Goal: Entertainment & Leisure: Consume media (video, audio)

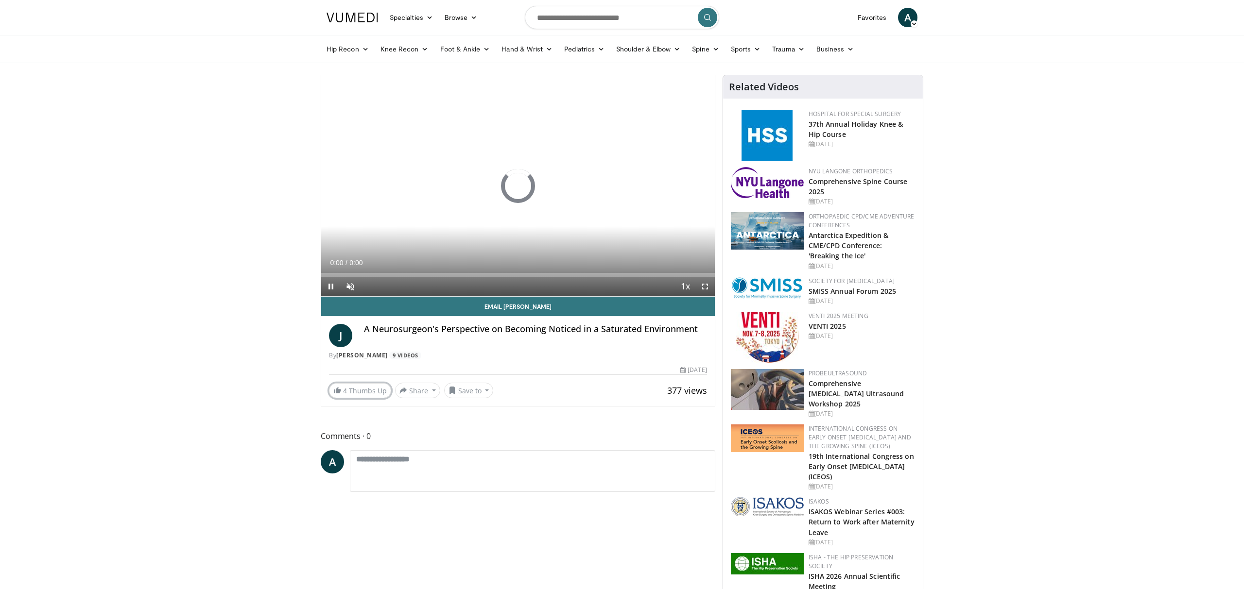
click at [367, 388] on link "4 Thumbs Up" at bounding box center [360, 390] width 62 height 15
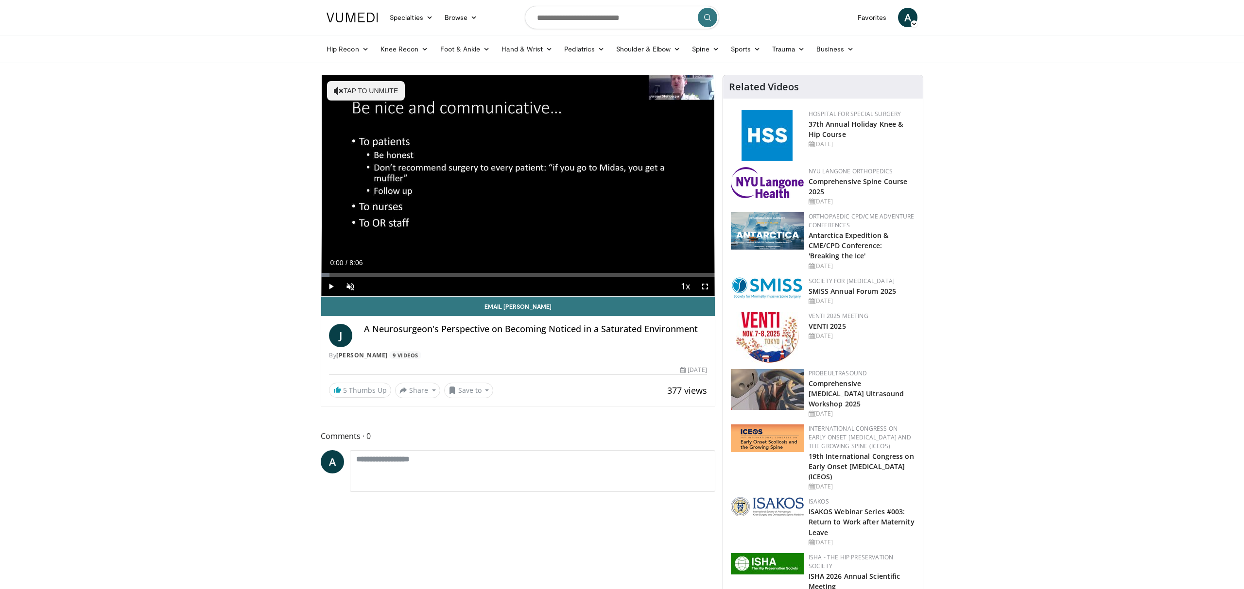
click at [510, 189] on div "10 seconds Tap to unmute" at bounding box center [518, 185] width 394 height 221
click at [482, 231] on div "10 seconds Tap to unmute" at bounding box center [518, 185] width 394 height 221
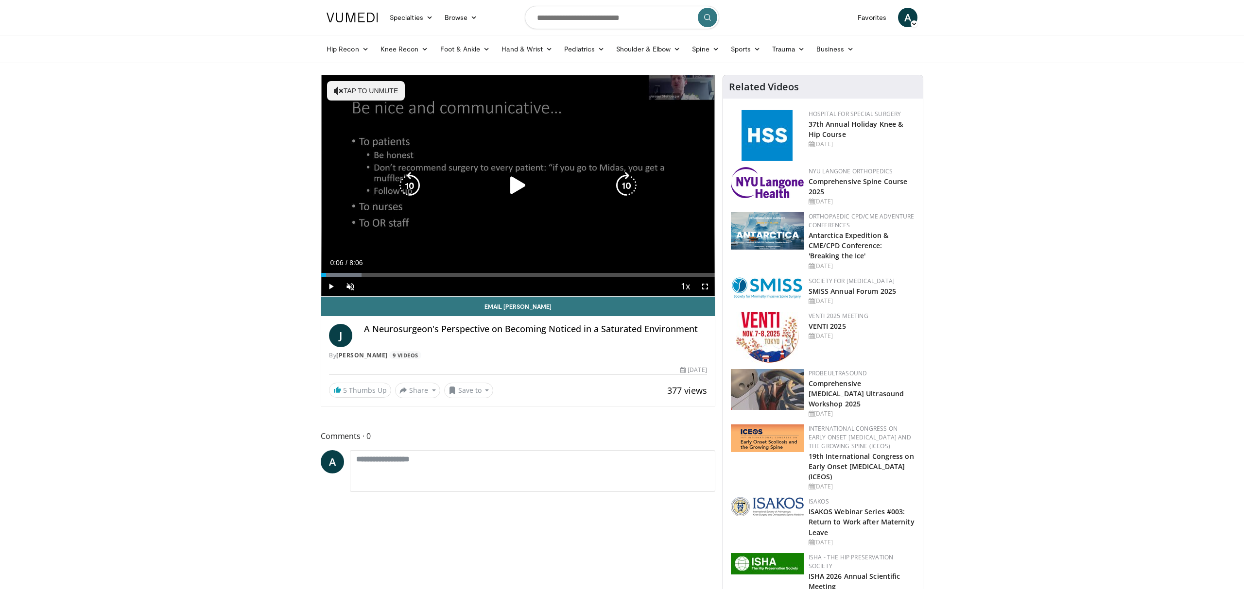
drag, startPoint x: 0, startPoint y: 0, endPoint x: 516, endPoint y: 183, distance: 547.4
click at [516, 183] on icon "Video Player" at bounding box center [517, 185] width 27 height 27
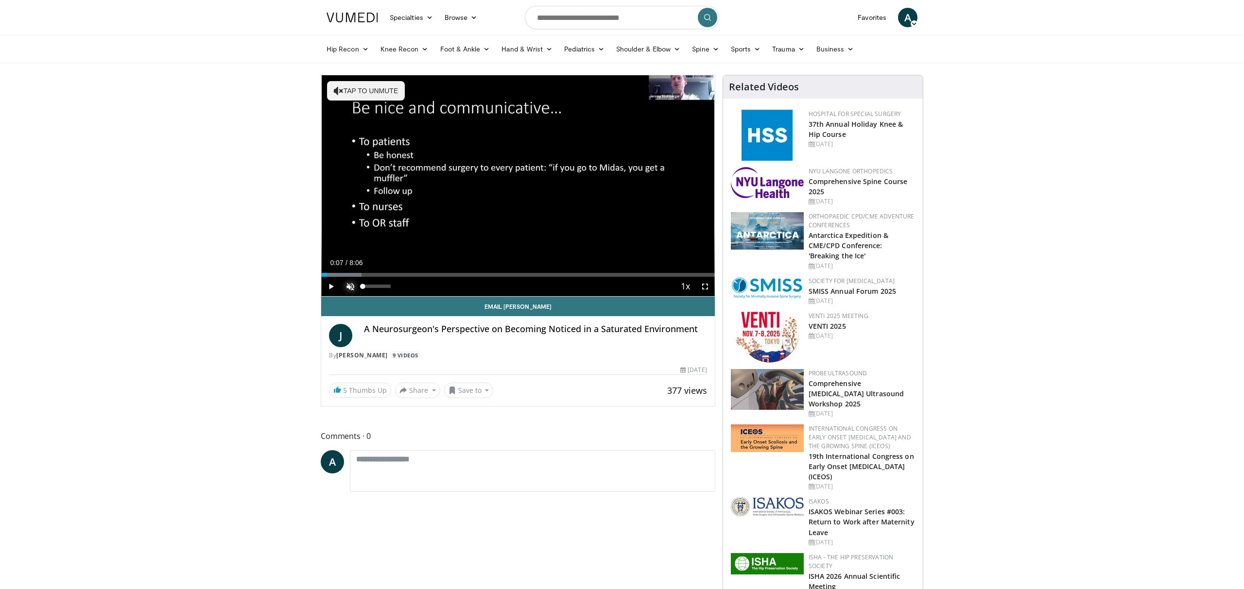
drag, startPoint x: 516, startPoint y: 183, endPoint x: 353, endPoint y: 285, distance: 192.4
click at [353, 285] on span "Video Player" at bounding box center [350, 286] width 19 height 19
drag, startPoint x: 353, startPoint y: 285, endPoint x: 330, endPoint y: 286, distance: 23.3
click at [330, 286] on span "Video Player" at bounding box center [330, 286] width 19 height 19
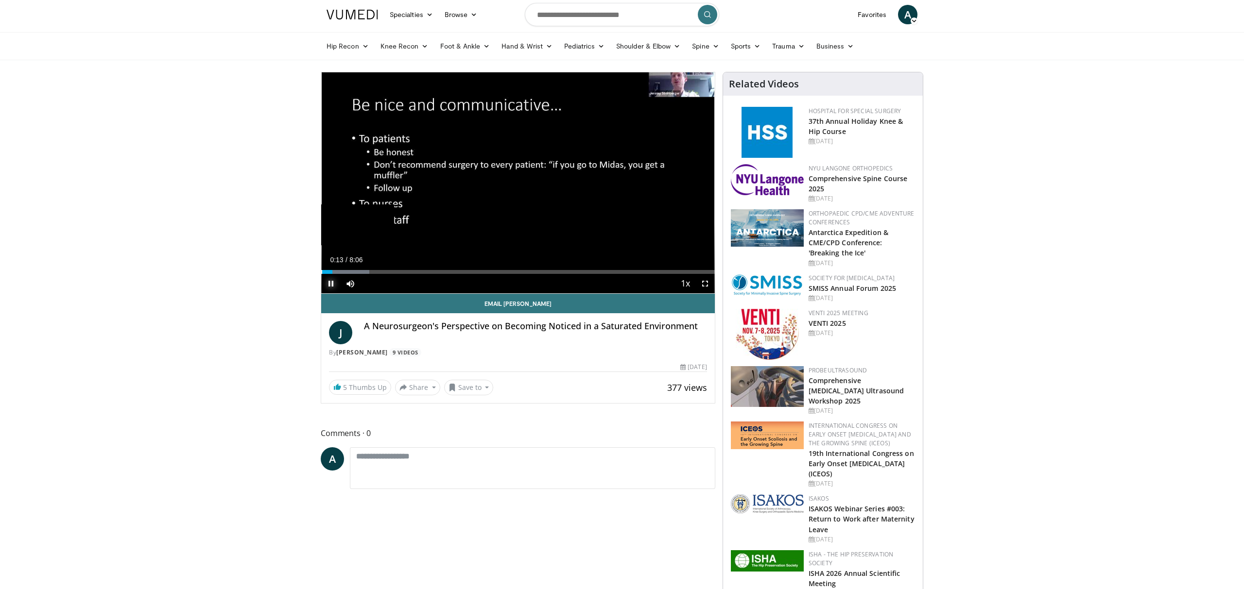
drag, startPoint x: 330, startPoint y: 286, endPoint x: 499, endPoint y: 270, distance: 169.9
click at [499, 270] on div "Loaded : 12.24% 0:13" at bounding box center [518, 272] width 394 height 4
drag, startPoint x: 499, startPoint y: 270, endPoint x: 526, endPoint y: 271, distance: 26.7
click at [526, 271] on div "Loaded : 59.65% 3:50 3:40" at bounding box center [518, 272] width 394 height 4
click at [561, 271] on div "Loaded : 67.87% 4:56 4:12" at bounding box center [518, 272] width 394 height 4
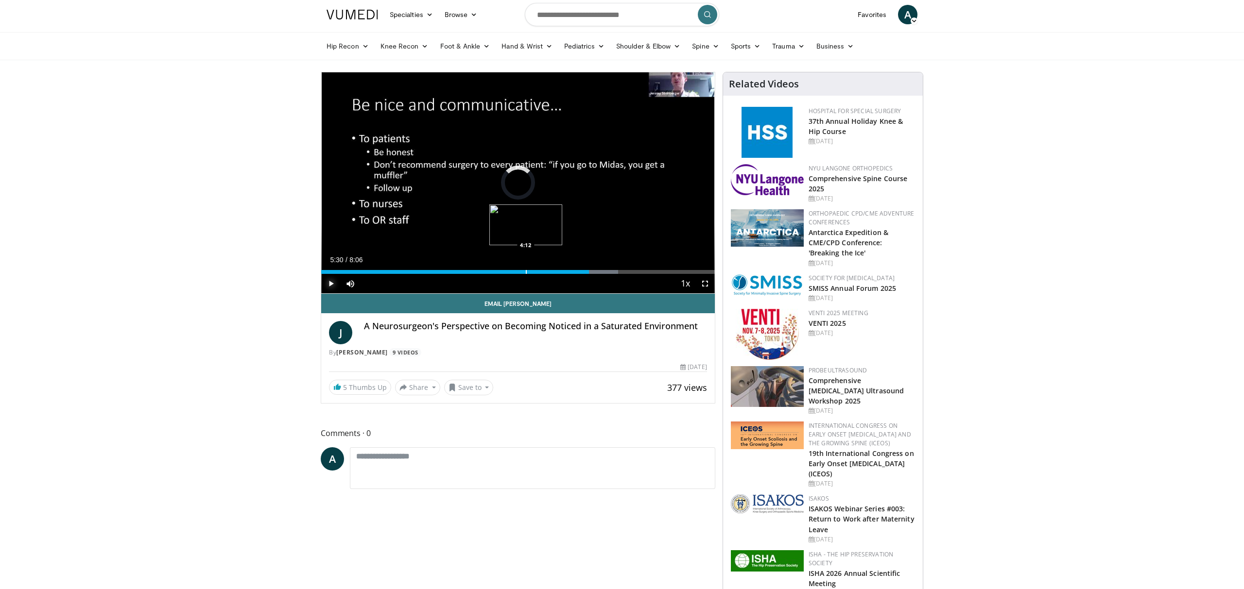
click at [588, 271] on div "Loaded : 75.49% 5:07 4:12" at bounding box center [518, 272] width 394 height 4
click at [617, 271] on div "Progress Bar" at bounding box center [603, 272] width 68 height 4
drag, startPoint x: 526, startPoint y: 271, endPoint x: 638, endPoint y: 270, distance: 112.2
click at [638, 270] on div "Loaded : 82.27% 6:31 6:31" at bounding box center [518, 272] width 394 height 4
drag, startPoint x: 638, startPoint y: 270, endPoint x: 517, endPoint y: 211, distance: 134.7
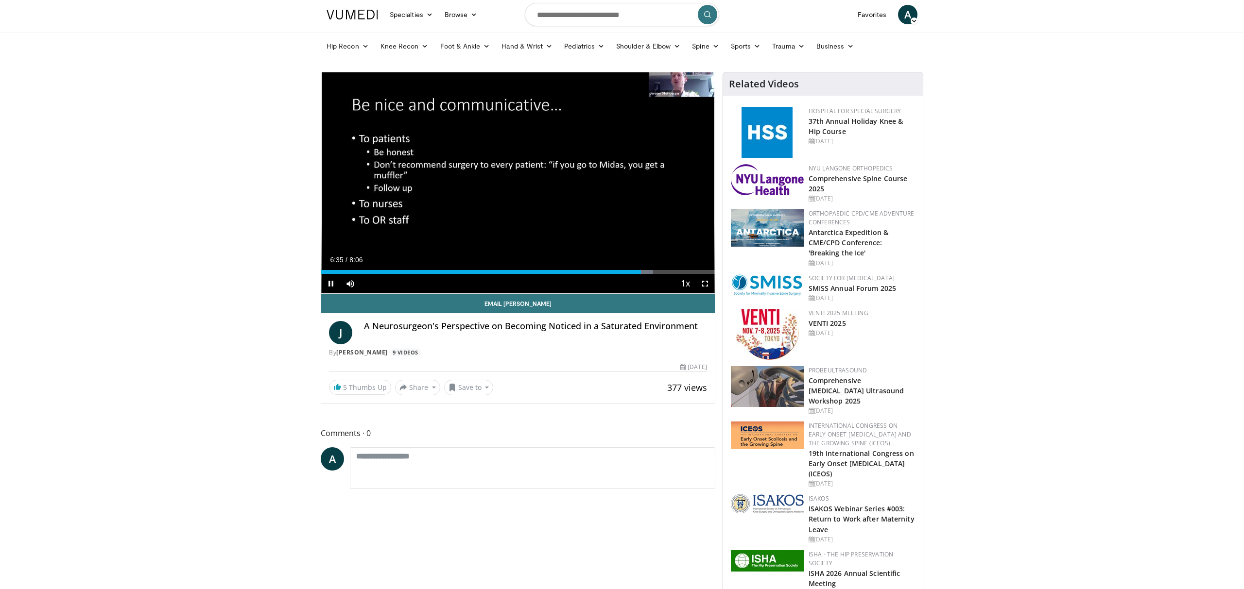
click at [517, 211] on div "10 seconds Tap to unmute" at bounding box center [518, 182] width 394 height 221
